Goal: Book appointment/travel/reservation

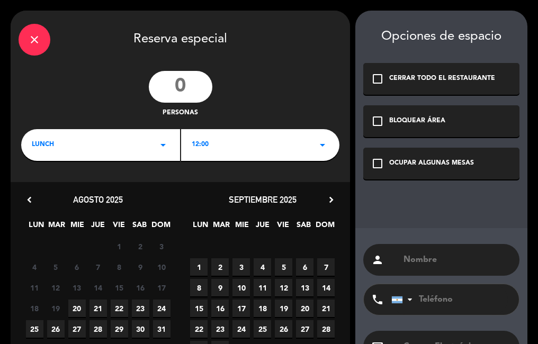
click at [375, 166] on icon "check_box_outline_blank" at bounding box center [377, 163] width 13 height 13
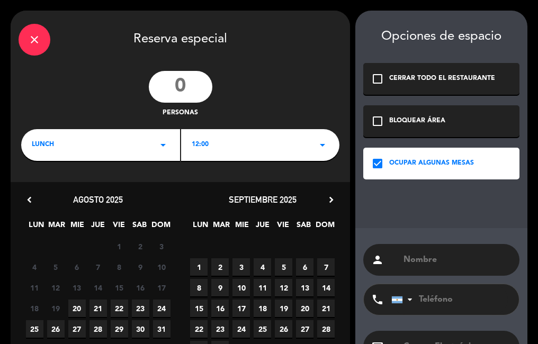
click at [419, 262] on input "text" at bounding box center [456, 259] width 109 height 15
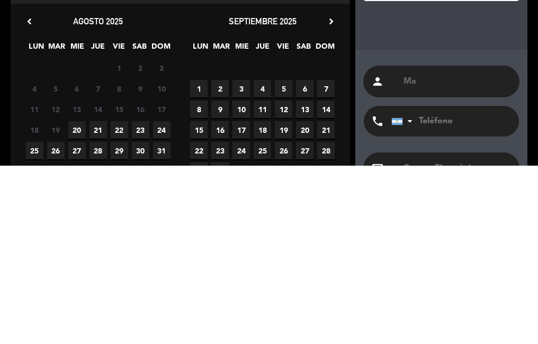
type input "M"
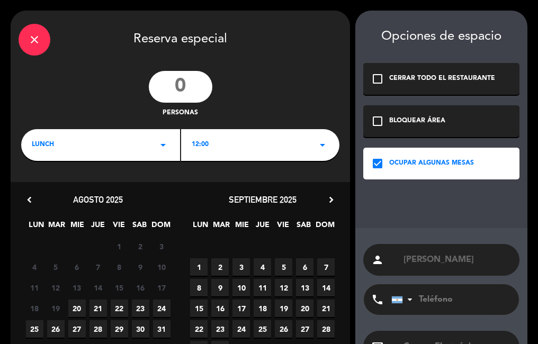
type input "[PERSON_NAME]"
click at [140, 307] on span "23" at bounding box center [140, 307] width 17 height 17
click at [156, 145] on div "LUNCH arrow_drop_down" at bounding box center [100, 145] width 159 height 32
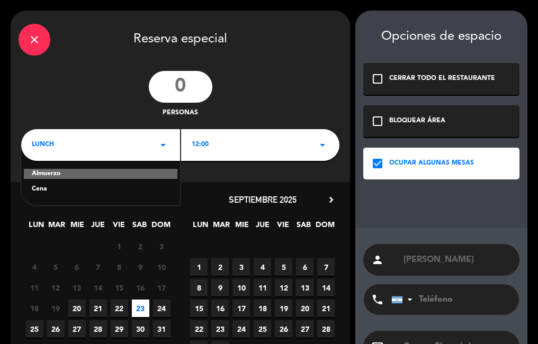
click at [96, 176] on div "Almuerzo" at bounding box center [100, 174] width 153 height 11
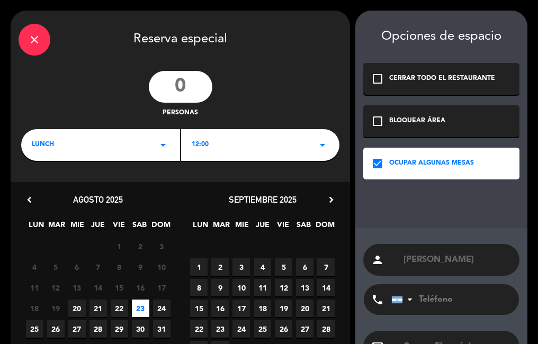
click at [243, 150] on div "12:00 arrow_drop_down" at bounding box center [260, 145] width 159 height 32
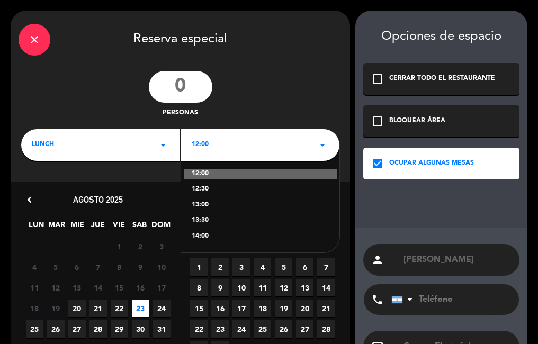
click at [127, 148] on div "lunch arrow_drop_down" at bounding box center [100, 145] width 159 height 32
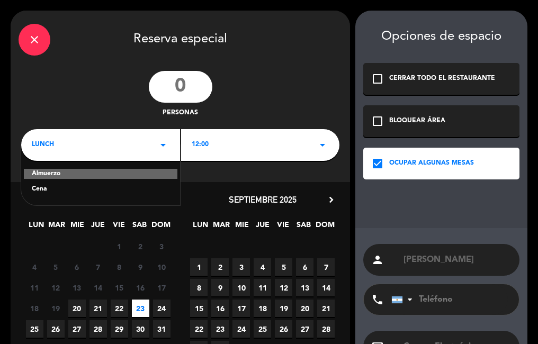
click at [95, 192] on div "Cena" at bounding box center [101, 189] width 138 height 11
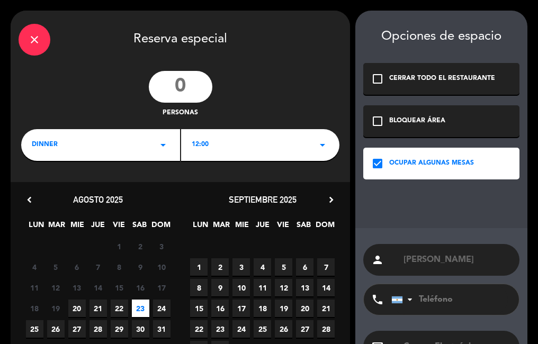
click at [237, 146] on div "12:00 arrow_drop_down" at bounding box center [260, 145] width 159 height 32
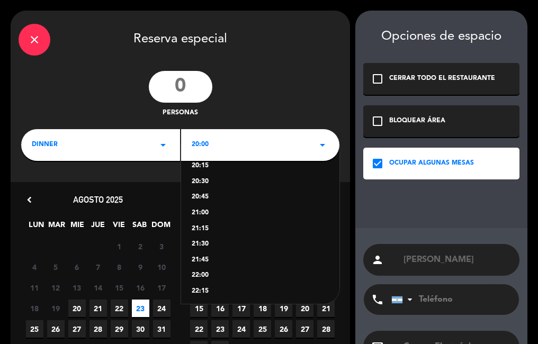
scroll to position [30, 0]
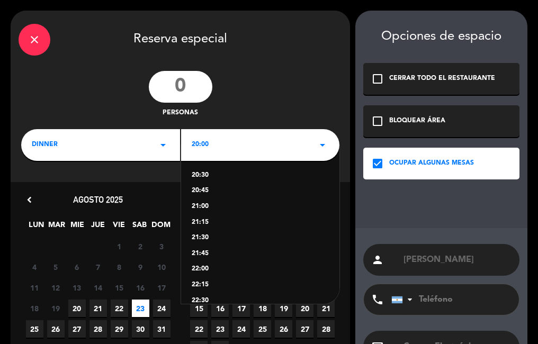
click at [201, 234] on div "21:30" at bounding box center [261, 238] width 138 height 11
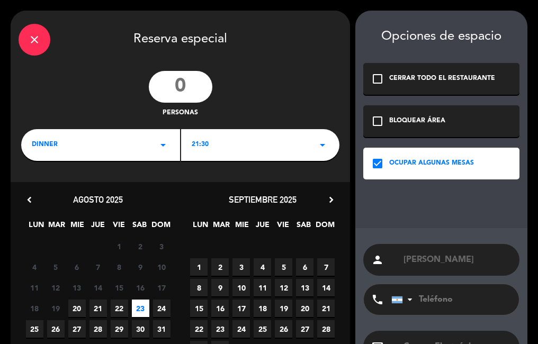
click at [184, 80] on input "number" at bounding box center [180, 87] width 63 height 32
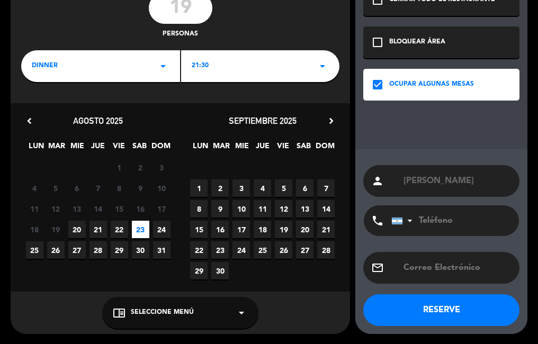
type input "19"
click at [441, 308] on button "RESERVE" at bounding box center [441, 310] width 156 height 32
